Goal: Task Accomplishment & Management: Use online tool/utility

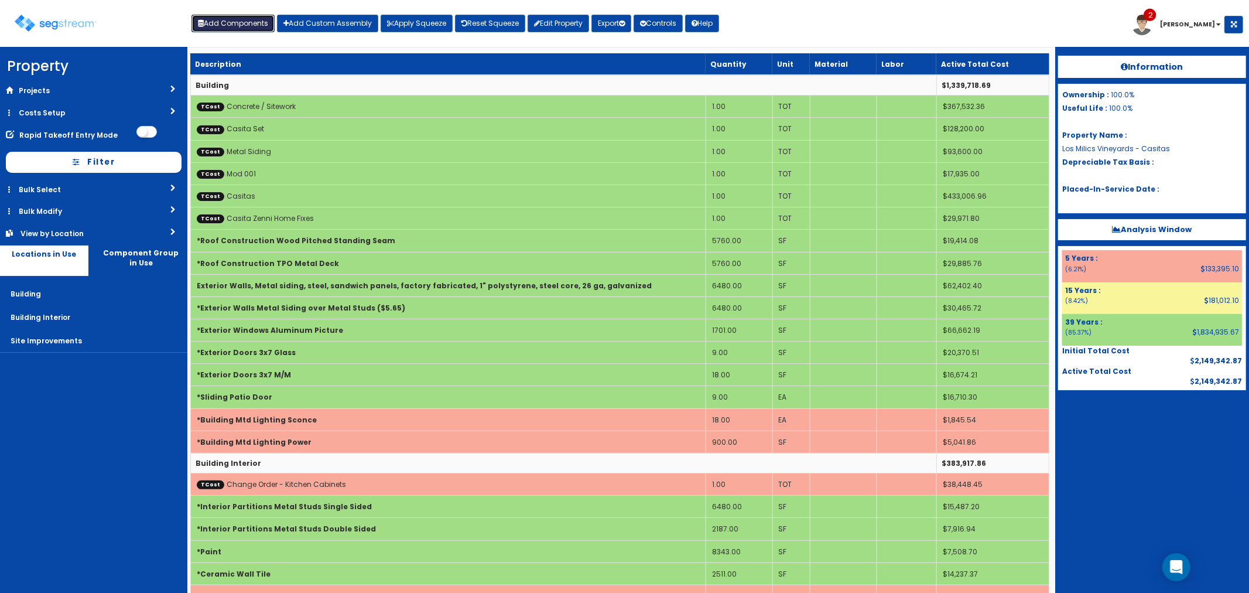
drag, startPoint x: 224, startPoint y: 26, endPoint x: 237, endPoint y: 38, distance: 17.8
click at [224, 26] on button "Add Components" at bounding box center [232, 24] width 83 height 18
select select "39Y"
select select "default"
select select "7"
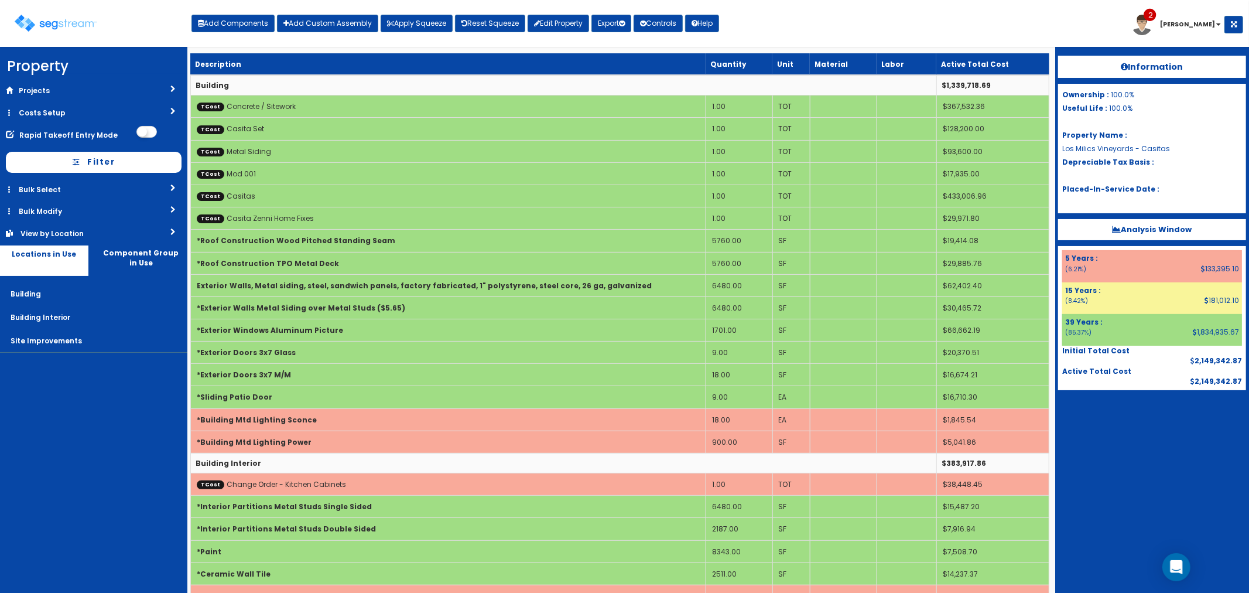
select select "5276306"
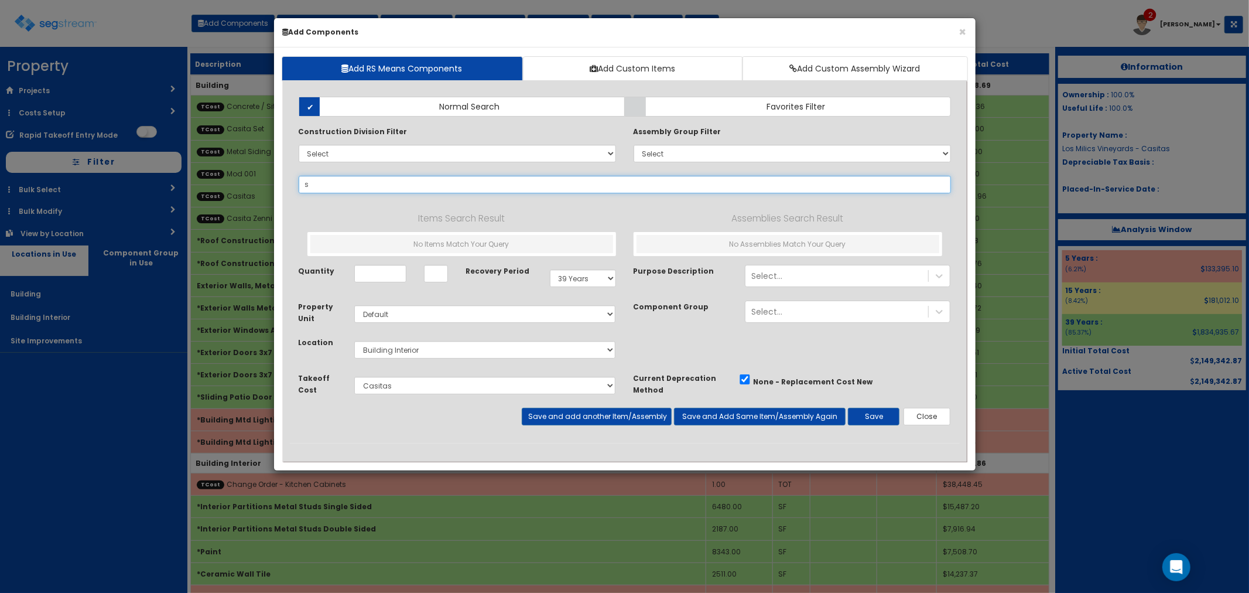
type input "sc"
select select
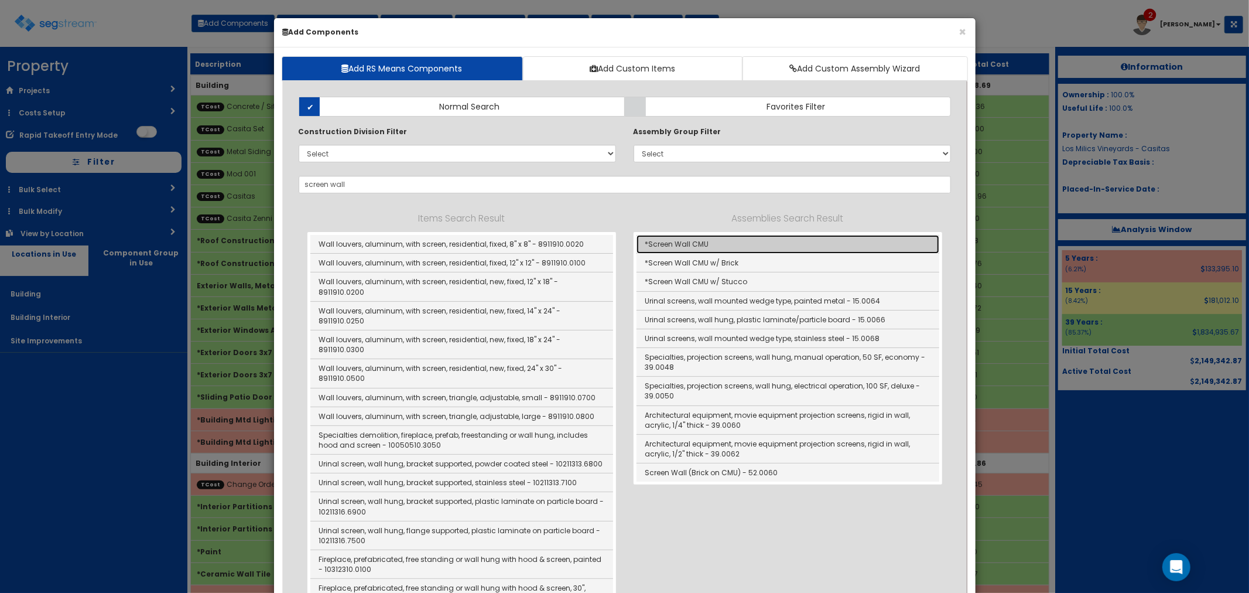
drag, startPoint x: 672, startPoint y: 238, endPoint x: 770, endPoint y: 284, distance: 108.5
click at [672, 238] on link "*Screen Wall CMU" at bounding box center [788, 244] width 303 height 19
type input "*Screen Wall CMU"
type input "SF"
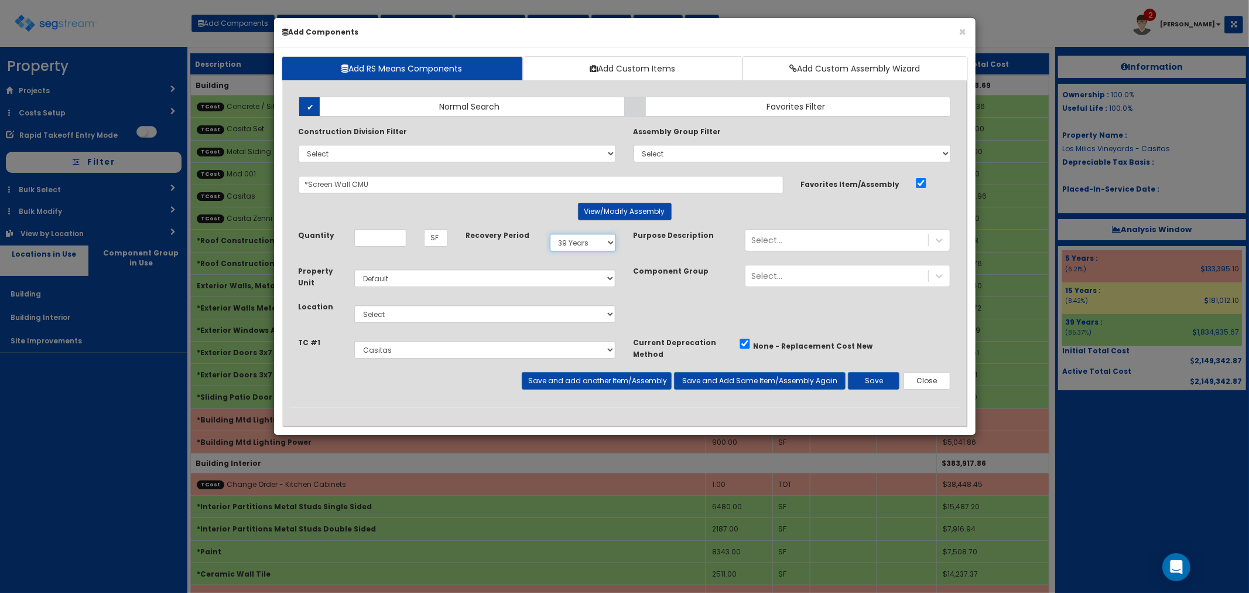
click at [576, 240] on select "Select 5 Years 7 Years 9 Years 10 Years 15 Years 15 Year QLI 15 Year QRP 15 Yea…" at bounding box center [583, 243] width 66 height 18
select select "15Y"
click at [550, 234] on select "Select 5 Years 7 Years 9 Years 10 Years 15 Years 15 Year QLI 15 Year QRP 15 Yea…" at bounding box center [583, 243] width 66 height 18
click at [379, 316] on select "Select Building Building Interior Site Improvements Add Additional Location" at bounding box center [485, 314] width 262 height 18
select select "27"
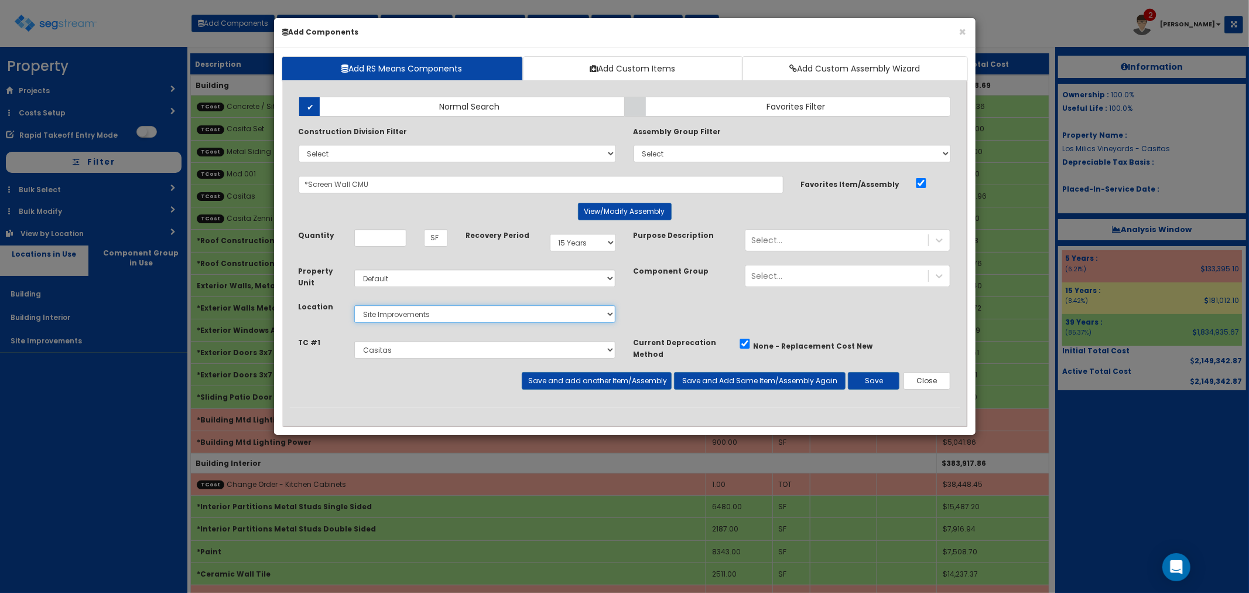
click at [354, 305] on select "Select Building Building Interior Site Improvements Add Additional Location" at bounding box center [485, 314] width 262 height 18
click at [385, 243] on input "Quantity" at bounding box center [380, 238] width 52 height 18
type input "525"
click at [394, 349] on select "Select Concrete / Sitework Casita Set Gabion Baskets Metal Siding Plumbing Hook…" at bounding box center [485, 350] width 262 height 18
select select "5276218"
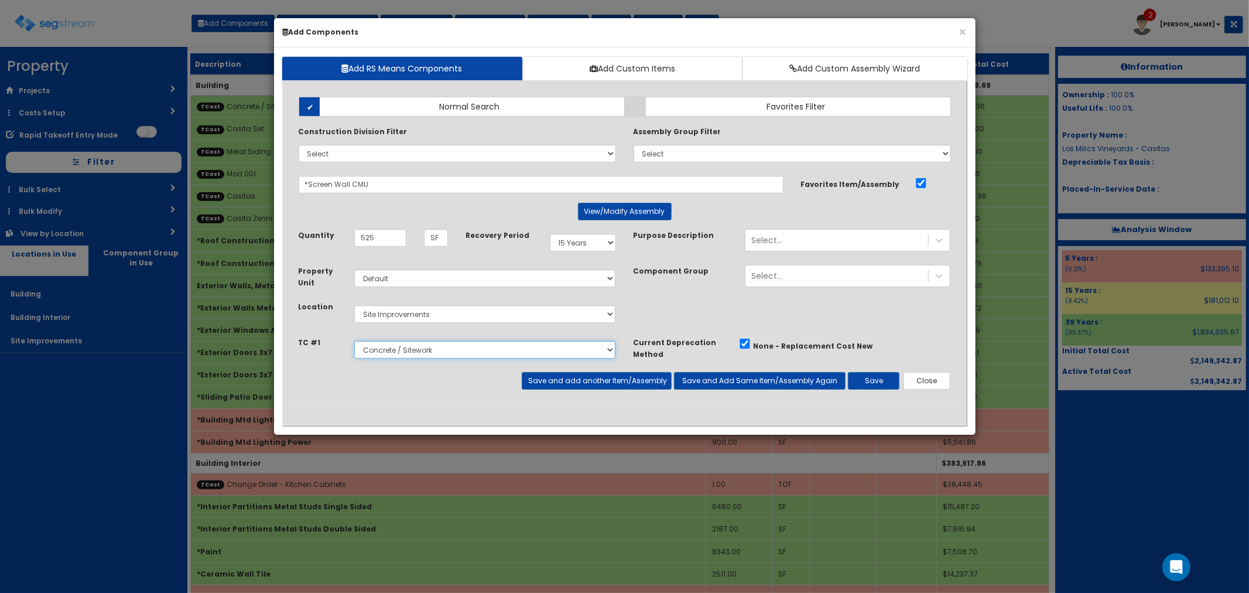
click at [354, 341] on select "Select Concrete / Sitework Casita Set Gabion Baskets Metal Siding Plumbing Hook…" at bounding box center [485, 350] width 262 height 18
click at [855, 378] on button "Save" at bounding box center [874, 381] width 52 height 18
